Goal: Transaction & Acquisition: Purchase product/service

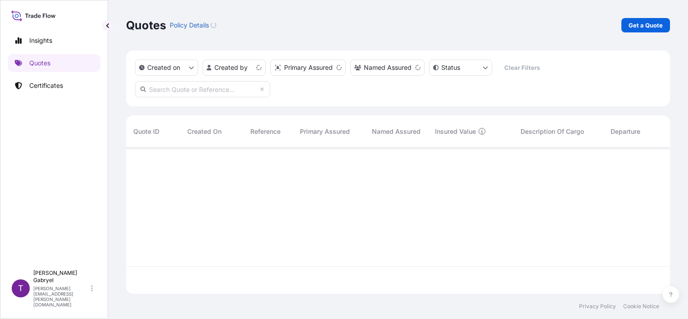
scroll to position [144, 536]
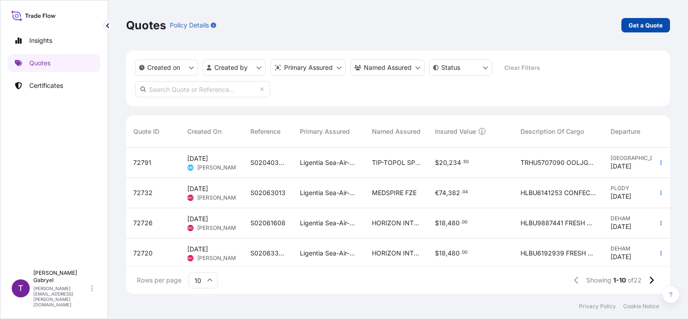
click at [651, 22] on p "Get a Quote" at bounding box center [645, 25] width 34 height 9
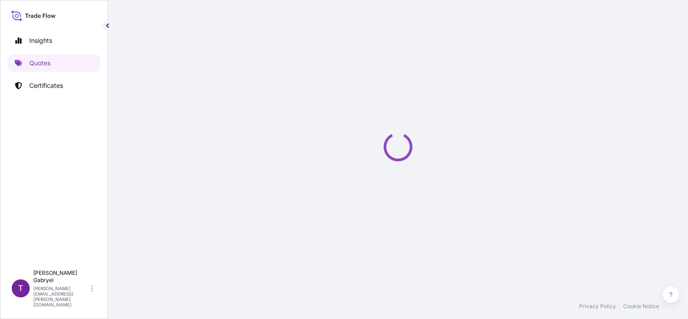
scroll to position [14, 0]
select select "Sea"
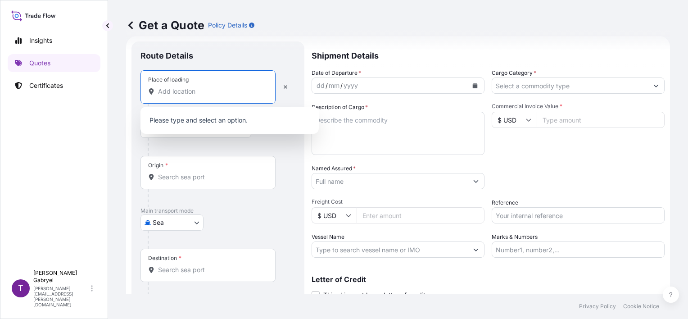
click at [195, 91] on input "Place of loading" at bounding box center [211, 91] width 106 height 9
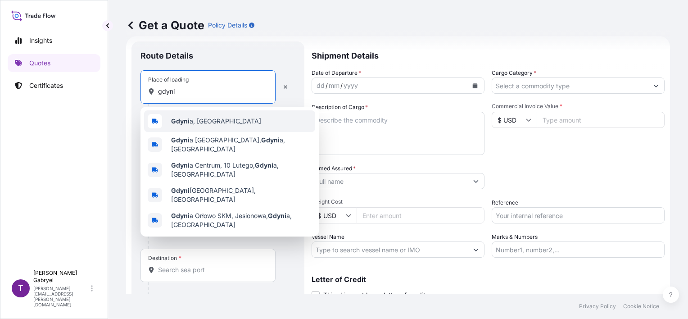
click at [187, 117] on b "Gdyni" at bounding box center [180, 121] width 18 height 8
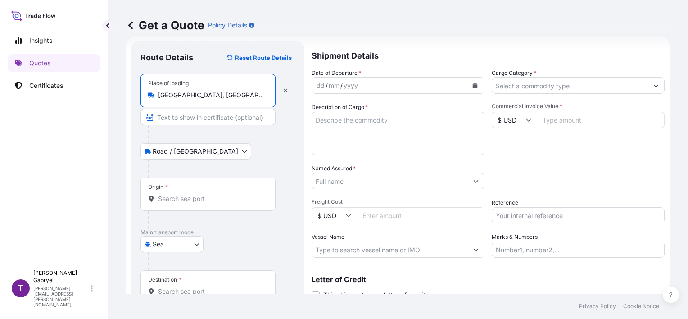
type input "[GEOGRAPHIC_DATA], [GEOGRAPHIC_DATA]"
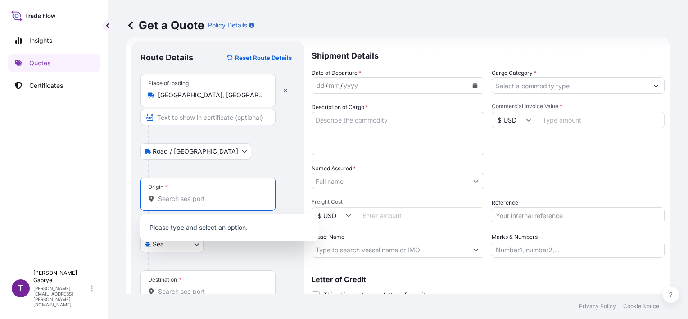
click at [199, 197] on input "Origin *" at bounding box center [211, 198] width 106 height 9
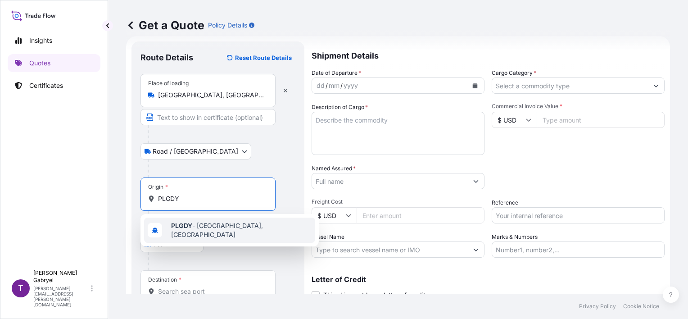
click at [217, 225] on span "PLGDY - [GEOGRAPHIC_DATA], [GEOGRAPHIC_DATA]" at bounding box center [241, 230] width 140 height 18
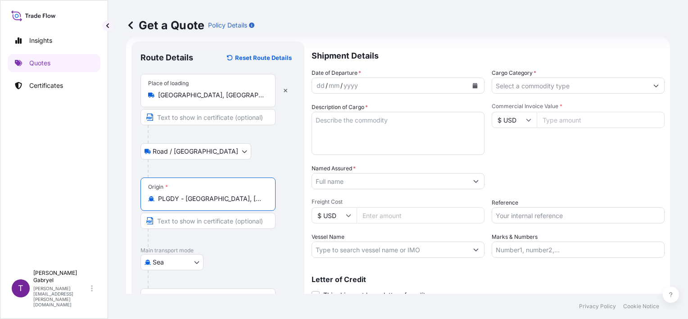
type input "PLGDY - [GEOGRAPHIC_DATA], [GEOGRAPHIC_DATA]"
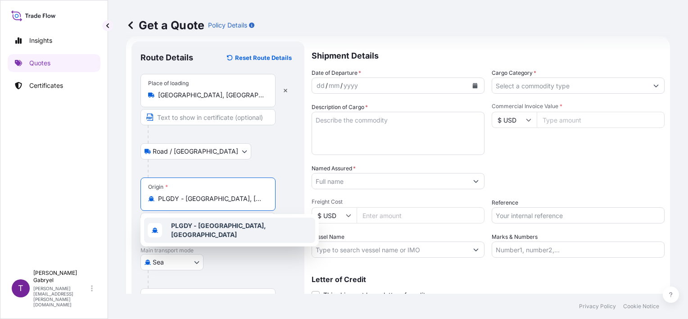
click at [199, 227] on b "PLGDY - [GEOGRAPHIC_DATA], [GEOGRAPHIC_DATA]" at bounding box center [218, 229] width 95 height 17
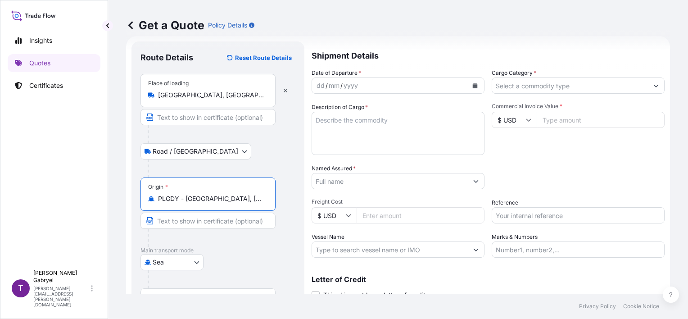
scroll to position [88, 0]
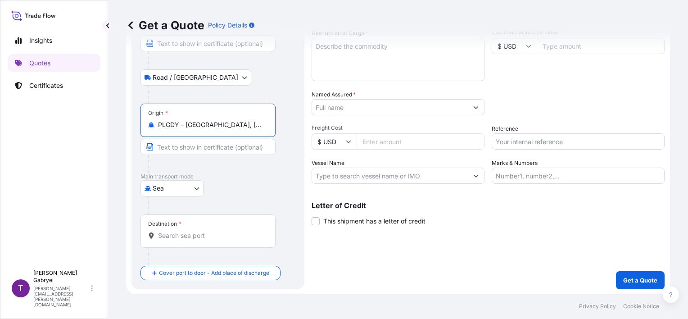
click at [182, 242] on div "Destination *" at bounding box center [207, 230] width 135 height 33
click at [182, 240] on input "Destination *" at bounding box center [211, 235] width 106 height 9
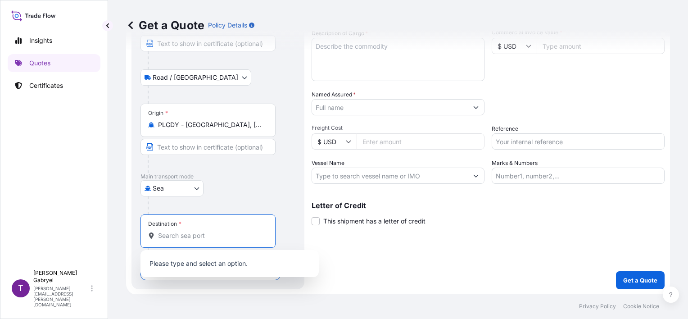
paste input "ILASH"
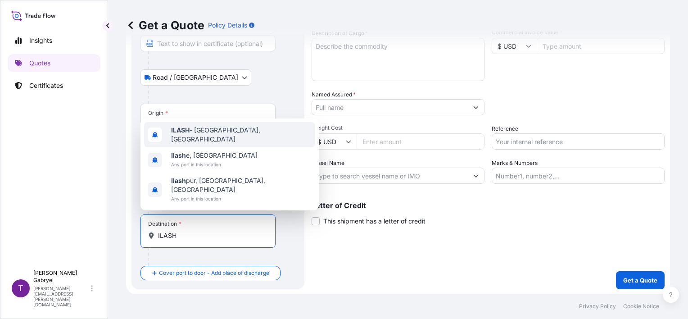
click at [213, 147] on div "ILASH - [GEOGRAPHIC_DATA], [GEOGRAPHIC_DATA]" at bounding box center [229, 134] width 171 height 25
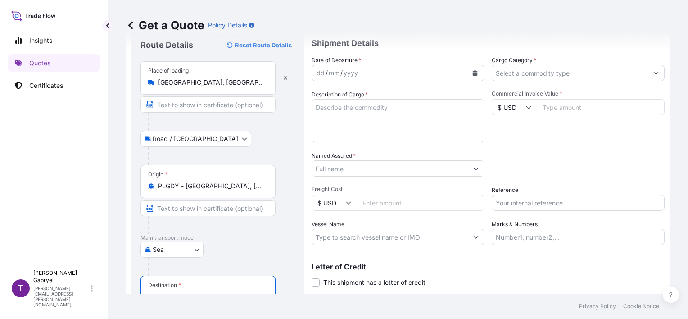
scroll to position [0, 0]
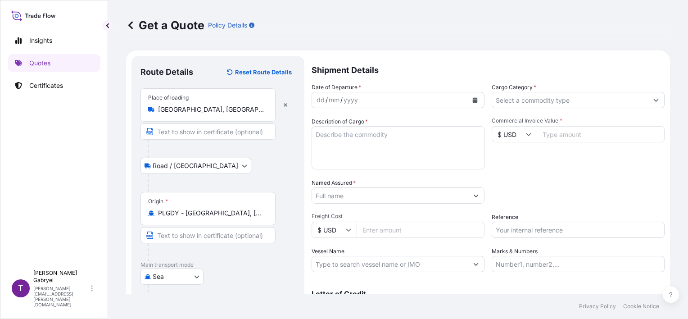
type input "ILASH - [GEOGRAPHIC_DATA], [GEOGRAPHIC_DATA]"
click at [529, 98] on input "Cargo Category *" at bounding box center [570, 100] width 156 height 16
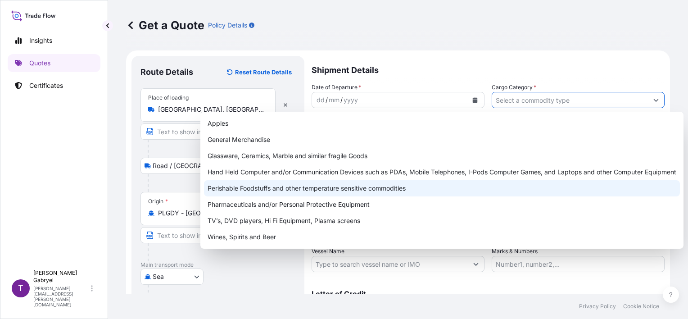
click at [305, 191] on div "Perishable Foodstuffs and other temperature sensitive commodities" at bounding box center [442, 188] width 476 height 16
type input "Perishable Foodstuffs and other temperature sensitive commodities"
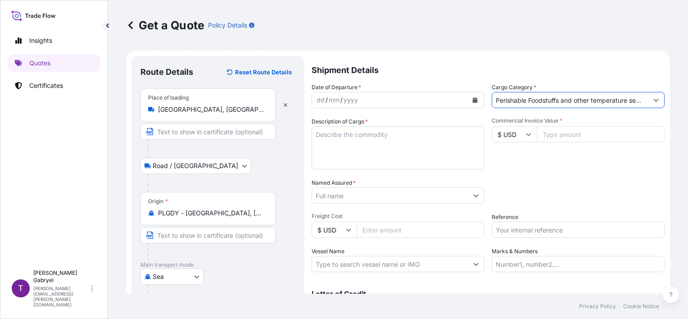
click at [499, 100] on input "Perishable Foodstuffs and other temperature sensitive commodities" at bounding box center [570, 100] width 156 height 16
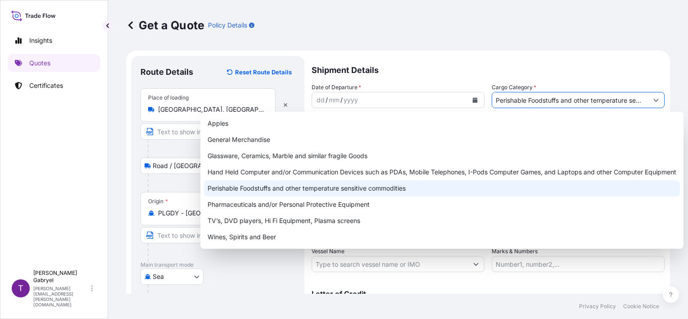
click at [306, 191] on div "Perishable Foodstuffs and other temperature sensitive commodities" at bounding box center [442, 188] width 476 height 16
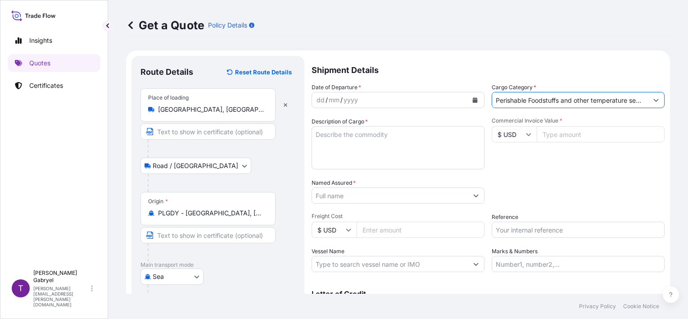
click at [468, 100] on button "Calendar" at bounding box center [474, 100] width 14 height 14
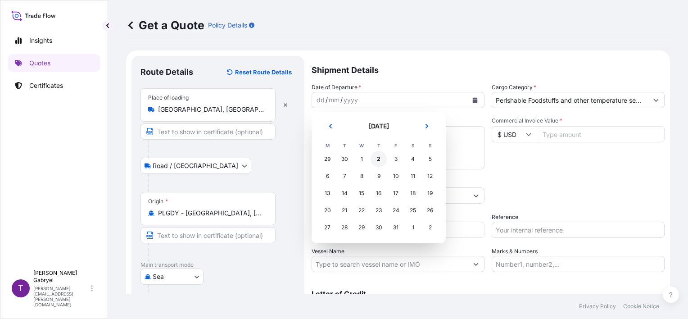
click at [382, 161] on div "2" at bounding box center [378, 159] width 16 height 16
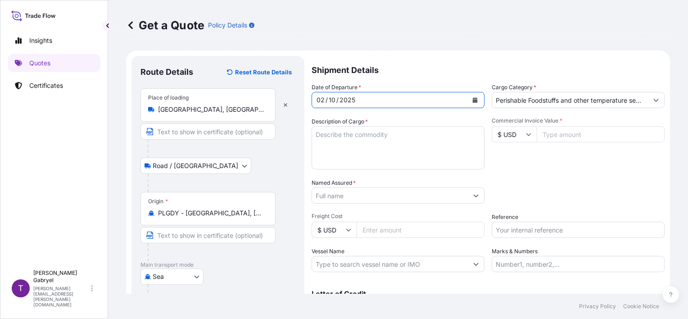
click at [503, 130] on input "$ USD" at bounding box center [513, 134] width 45 height 16
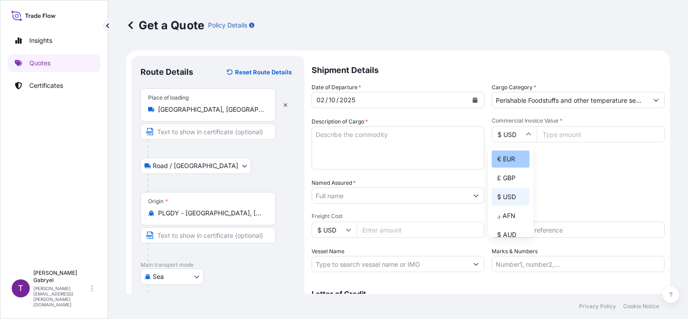
click at [508, 160] on div "€ EUR" at bounding box center [510, 158] width 38 height 17
type input "€ EUR"
click at [580, 137] on input "Commercial Invoice Value *" at bounding box center [600, 134] width 128 height 16
paste input "148313.06"
type input "148313.06"
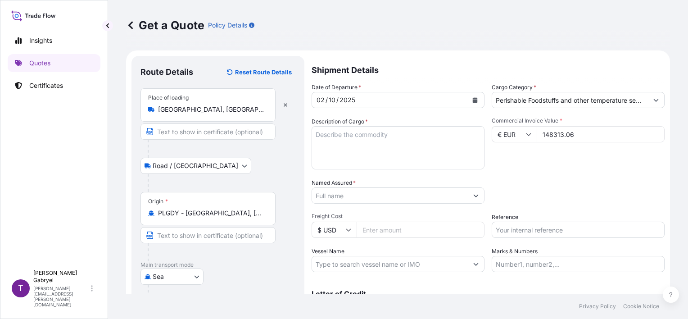
click at [581, 166] on div "Commercial Invoice Value * € EUR 148313.06" at bounding box center [577, 143] width 173 height 52
click at [362, 136] on textarea "Description of Cargo *" at bounding box center [397, 147] width 173 height 43
paste textarea "SALMON FILLET TRIM C 0,9/1,5KG VAC"
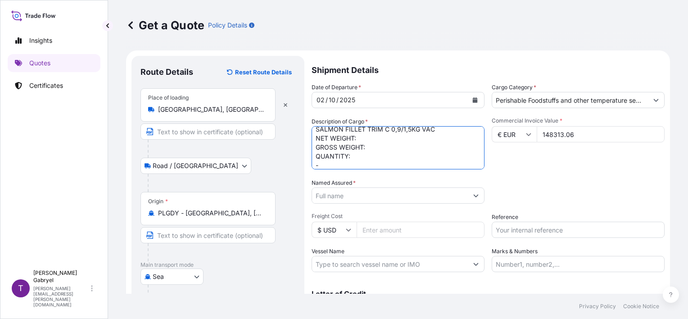
scroll to position [14, 0]
click at [368, 162] on textarea "SALMON FILLET TRIM C 0,9/1,5KG VAC NET WEIGHT: GROSS WEIGHT: QUANTITY: -" at bounding box center [397, 147] width 173 height 43
paste textarea "JXLU5825067"
click at [376, 144] on textarea "SALMON FILLET TRIM C 0,9/1,5KG VAC NET WEIGHT: GROSS WEIGHT: QUANTITY: - JXLU58…" at bounding box center [397, 147] width 173 height 43
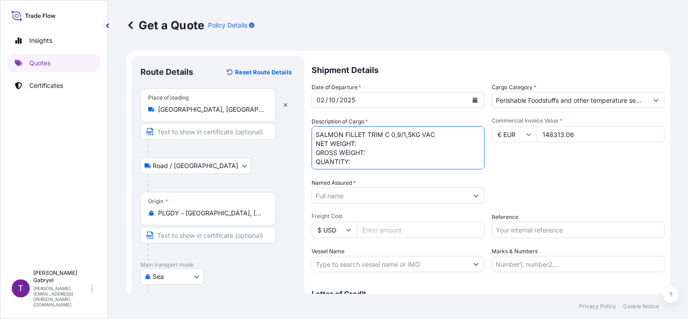
paste textarea "17977,340 KG"
click at [374, 148] on textarea "SALMON FILLET TRIM C 0,9/1,5KG VAC NET WEIGHT: 17977,340 KG GROSS WEIGHT: QUANT…" at bounding box center [397, 147] width 173 height 43
paste textarea "20137,340 KG"
drag, startPoint x: 375, startPoint y: 155, endPoint x: 375, endPoint y: 161, distance: 5.8
click at [375, 155] on textarea "SALMON FILLET TRIM C 0,9/1,5KG VAC NET WEIGHT: 17977,340 KG GROSS WEIGHT: 20137…" at bounding box center [397, 147] width 173 height 43
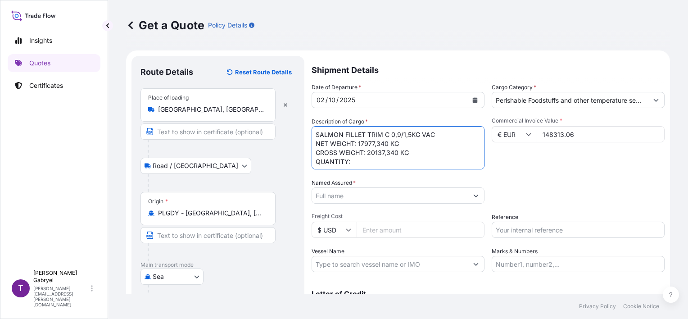
click at [375, 162] on textarea "SALMON FILLET TRIM C 0,9/1,5KG VAC NET WEIGHT: 17977,340 KG GROSS WEIGHT: 20137…" at bounding box center [397, 147] width 173 height 43
paste textarea "1680 BOXES"
click at [387, 153] on textarea "SALMON FILLET TRIM C 0,9/1,5KG VAC NET WEIGHT: 17977,340 KG GROSS WEIGHT: 20137…" at bounding box center [397, 147] width 173 height 43
type textarea "SALMON FILLET TRIM C 0,9/1,5KG VAC NET WEIGHT: 17977.340 KG GROSS WEIGHT: 20137…"
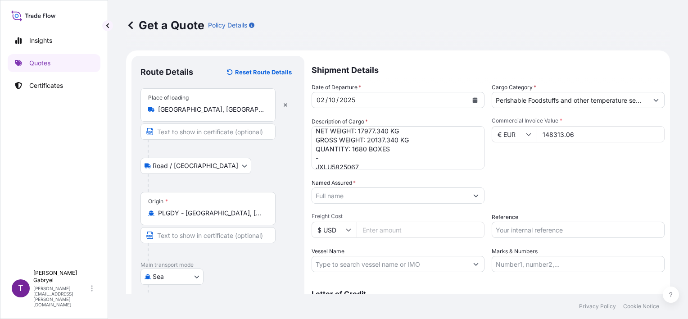
scroll to position [18, 0]
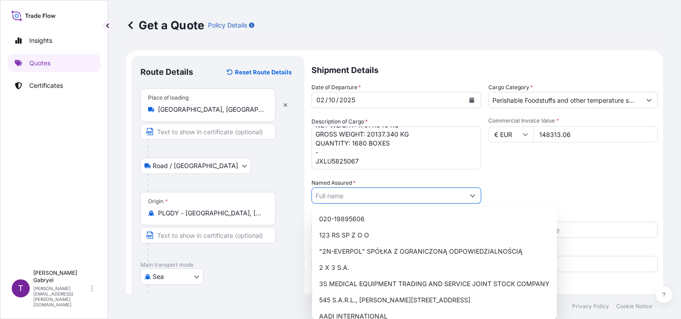
click at [349, 197] on input "Named Assured *" at bounding box center [388, 195] width 153 height 16
paste input "D. R. LOGISTICS SERVICES LTD"
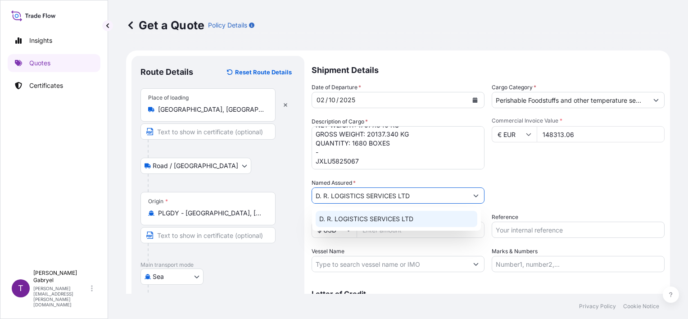
click at [363, 215] on span "D. R. LOGISTICS SERVICES LTD" at bounding box center [366, 218] width 94 height 9
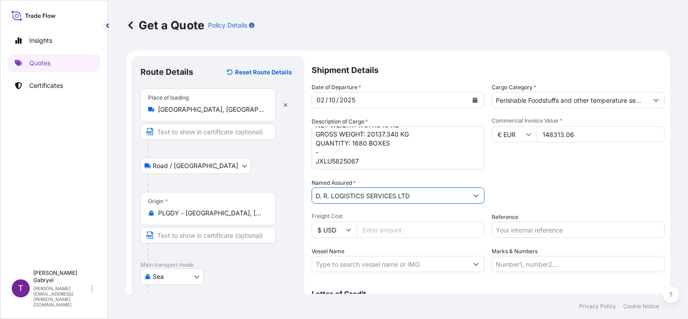
type input "D. R. LOGISTICS SERVICES LTD"
click at [499, 227] on input "Reference" at bounding box center [577, 229] width 173 height 16
paste input "S02064675"
type input "S02064675"
click at [534, 160] on div "Commercial Invoice Value * € EUR 148313.06" at bounding box center [577, 143] width 173 height 52
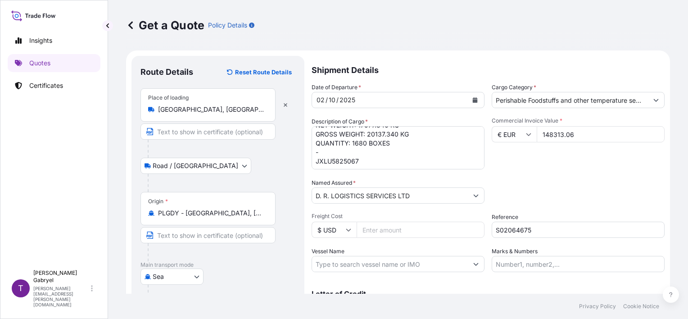
scroll to position [0, 0]
click at [340, 267] on input "Vessel Name" at bounding box center [390, 264] width 156 height 16
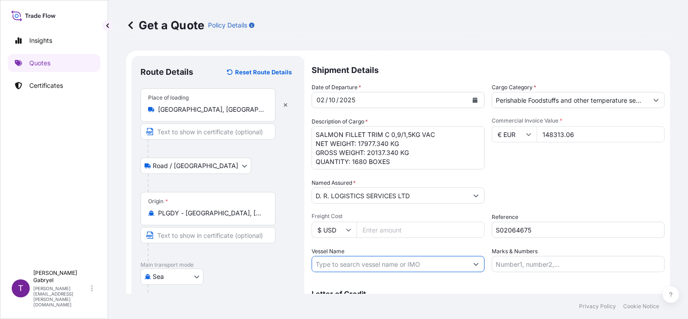
paste input "NORDICA 86/S"
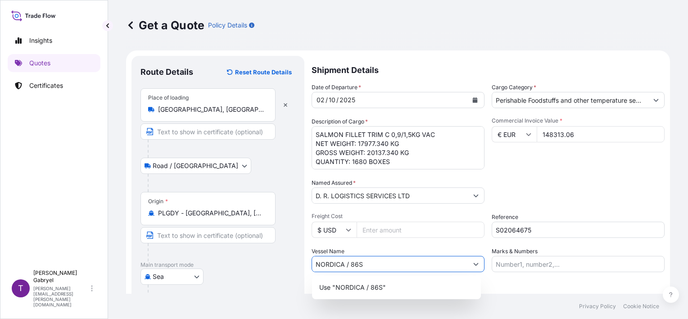
type input "NORDICA / 86S"
click at [547, 175] on div "Date of Departure * [DATE] Cargo Category * Perishable Foodstuffs and other tem…" at bounding box center [487, 177] width 353 height 189
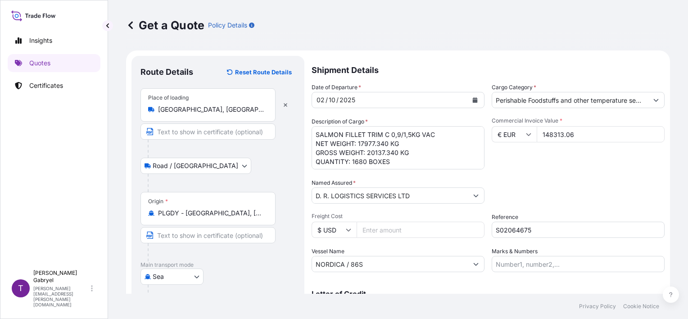
scroll to position [106, 0]
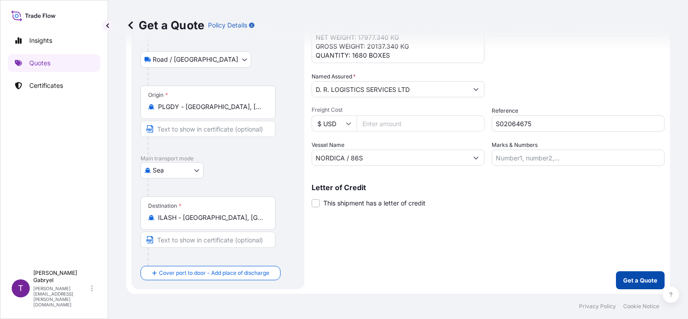
click at [639, 284] on button "Get a Quote" at bounding box center [640, 280] width 49 height 18
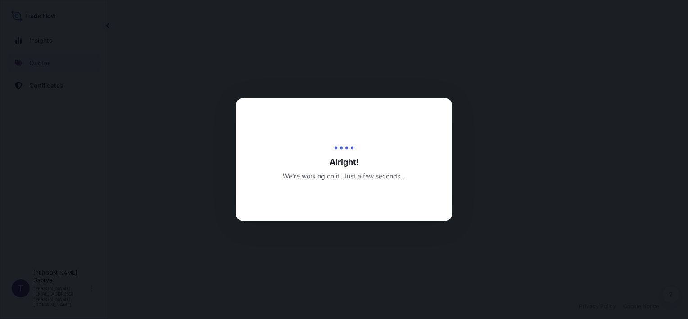
select select "Road / [GEOGRAPHIC_DATA]"
select select "Sea"
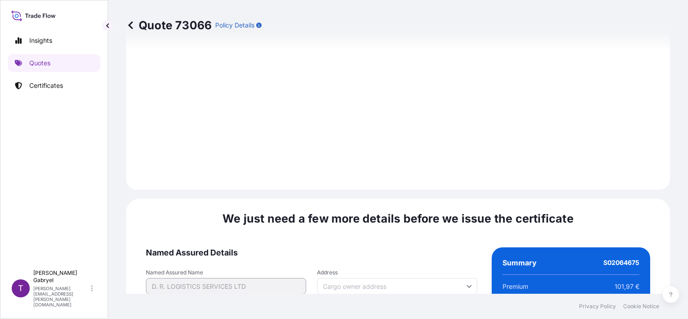
scroll to position [1160, 0]
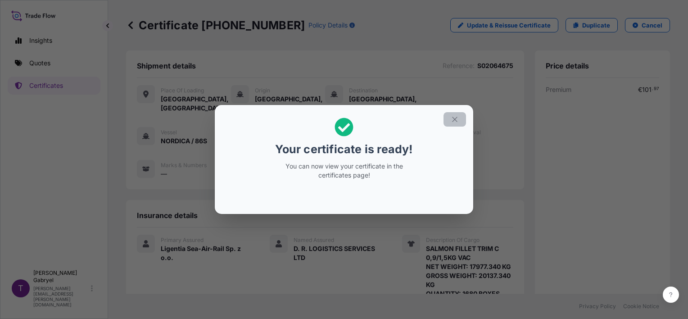
click at [457, 119] on icon "button" at bounding box center [454, 119] width 8 height 8
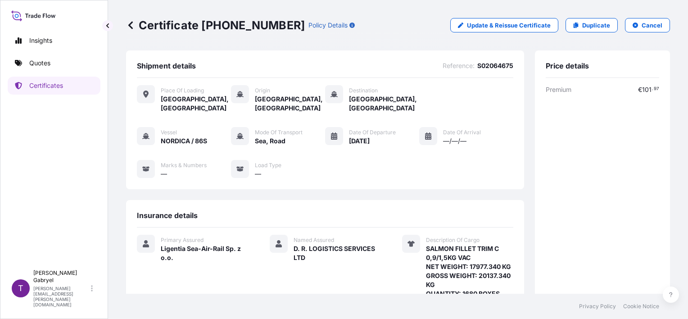
drag, startPoint x: 464, startPoint y: 104, endPoint x: 470, endPoint y: 103, distance: 5.9
click at [464, 104] on div "Place of Loading [GEOGRAPHIC_DATA], [GEOGRAPHIC_DATA] Origin [GEOGRAPHIC_DATA],…" at bounding box center [325, 136] width 376 height 117
click at [463, 95] on div "Place of Loading [GEOGRAPHIC_DATA], [GEOGRAPHIC_DATA] Origin [GEOGRAPHIC_DATA],…" at bounding box center [325, 98] width 376 height 27
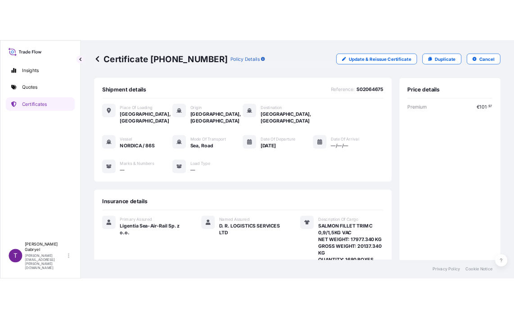
scroll to position [198, 0]
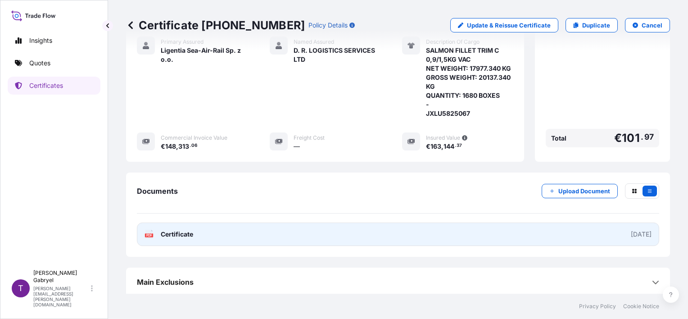
click at [238, 238] on link "PDF Certificate [DATE]" at bounding box center [398, 233] width 522 height 23
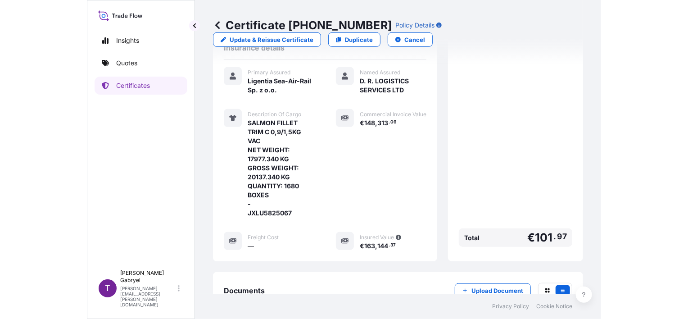
scroll to position [244, 0]
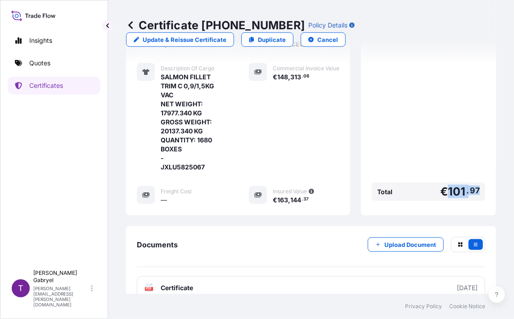
drag, startPoint x: 472, startPoint y: 199, endPoint x: 442, endPoint y: 201, distance: 29.3
click at [442, 197] on span "€ 101 . 97" at bounding box center [460, 191] width 40 height 11
copy span "101 . 97"
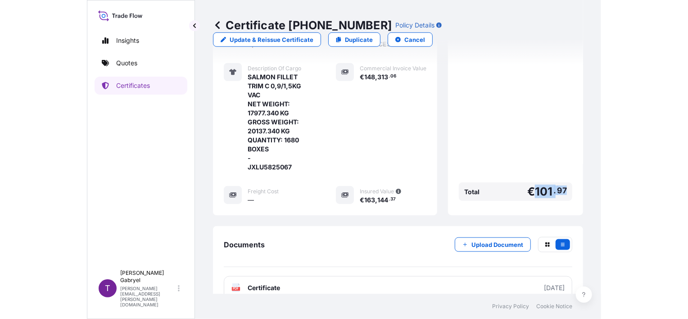
scroll to position [198, 0]
